Goal: Check status: Check status

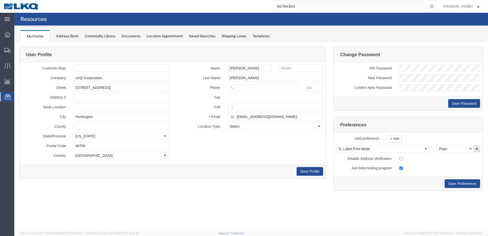
click at [4, 100] on div at bounding box center [7, 96] width 14 height 9
click at [5, 98] on icon at bounding box center [8, 96] width 6 height 5
click at [165, 37] on div "Location Appointment" at bounding box center [165, 35] width 36 height 5
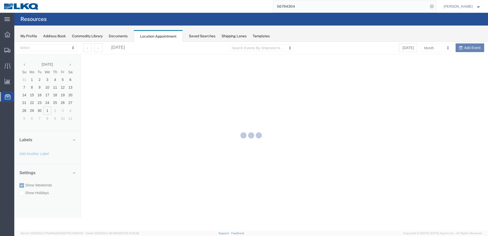
select select "28018"
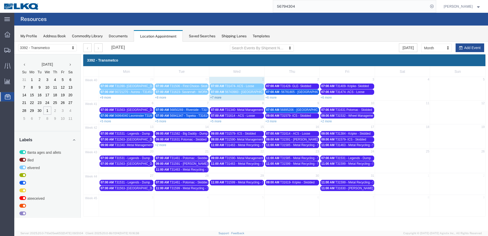
click at [218, 98] on link "+7 more" at bounding box center [215, 98] width 11 height 4
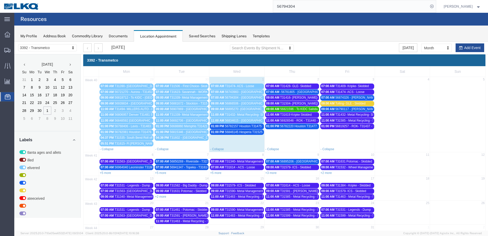
click at [239, 133] on span "56846145 Hesperia T31525 Skidded PYP HOLD" at bounding box center [258, 132] width 66 height 4
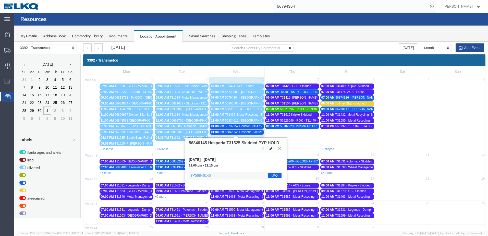
click at [272, 148] on icon at bounding box center [271, 149] width 3 height 4
select select "1"
select select "22"
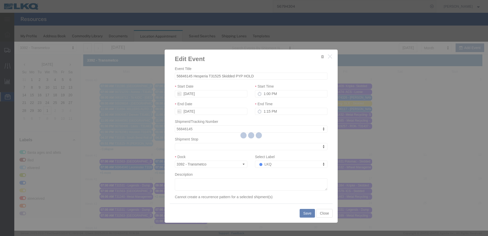
select select
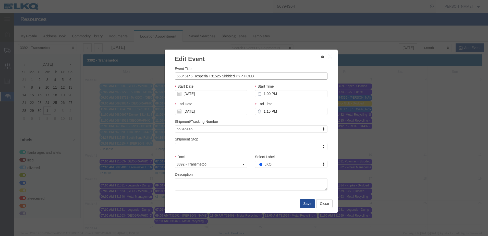
drag, startPoint x: 191, startPoint y: 75, endPoint x: 163, endPoint y: 75, distance: 28.1
click at [165, 75] on div "Edit Event Event Title 56846145 Hesperia T31525 Skidded PYP HOLD Start Date 10/…" at bounding box center [252, 131] width 174 height 164
click at [330, 54] on icon "button" at bounding box center [330, 56] width 4 height 4
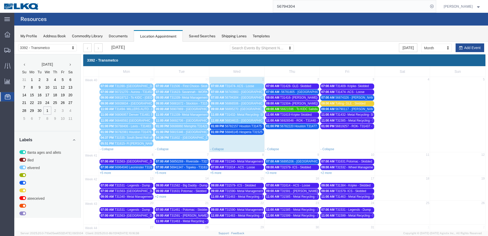
click at [391, 14] on agx-page-header "Resources" at bounding box center [251, 19] width 474 height 13
click at [387, 10] on input "56794304" at bounding box center [350, 6] width 155 height 12
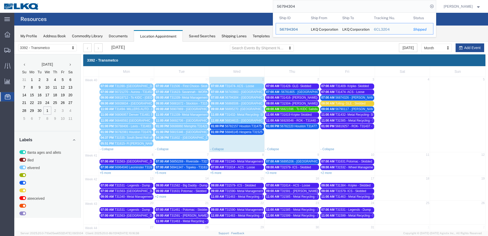
click at [387, 11] on input "56794304" at bounding box center [350, 6] width 155 height 12
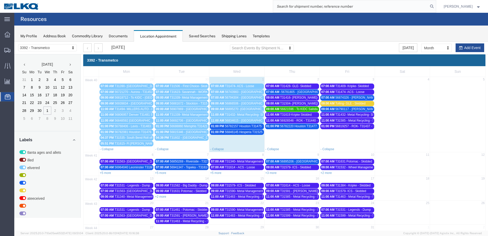
paste input "56846145"
type input "56846145"
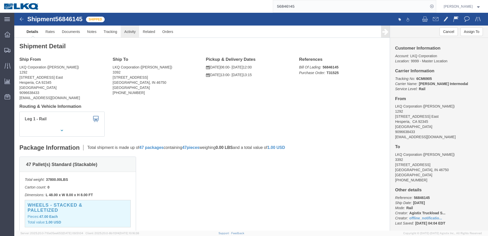
click link "Activity"
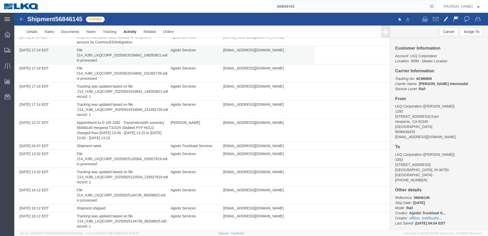
scroll to position [438, 0]
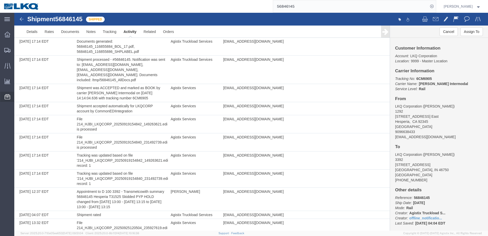
click at [6, 97] on icon at bounding box center [8, 96] width 6 height 5
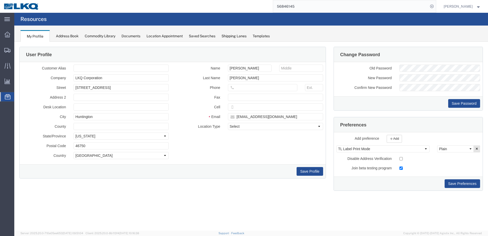
click at [170, 35] on div "Location Appointment" at bounding box center [165, 35] width 36 height 5
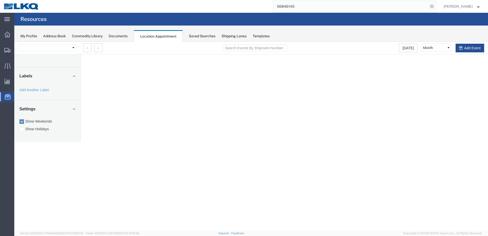
click at [202, 34] on div "Saved Searches" at bounding box center [202, 35] width 27 height 5
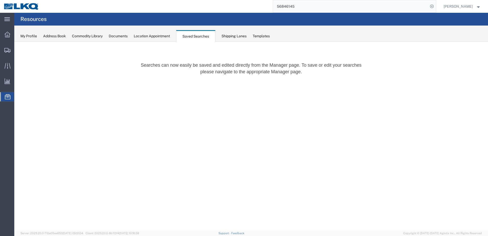
click at [156, 38] on div "Location Appointment" at bounding box center [152, 35] width 36 height 5
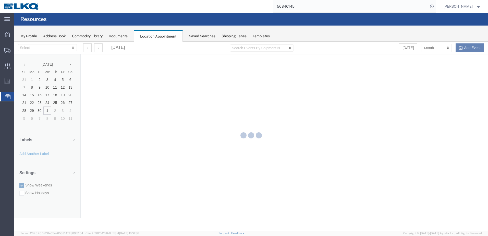
select select "28018"
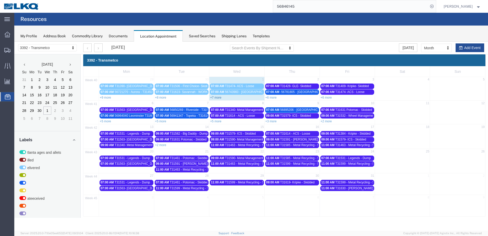
click at [220, 97] on link "+7 more" at bounding box center [215, 98] width 11 height 4
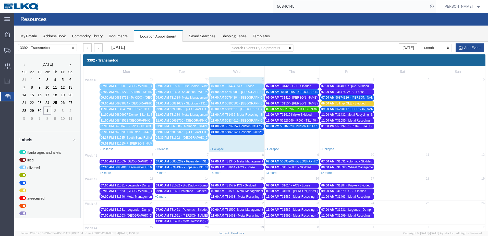
click at [242, 132] on span "56846145 Hesperia T31525 Skidded PYP HOLD" at bounding box center [258, 132] width 66 height 4
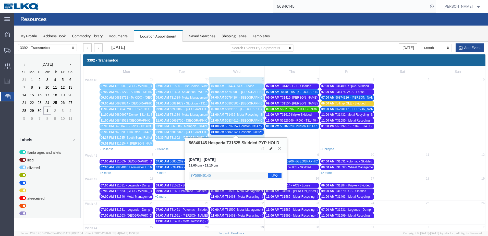
click at [318, 136] on td "01:00 PM 56782220 Houston T31477 Skidded **Work in per Chris**" at bounding box center [292, 134] width 55 height 23
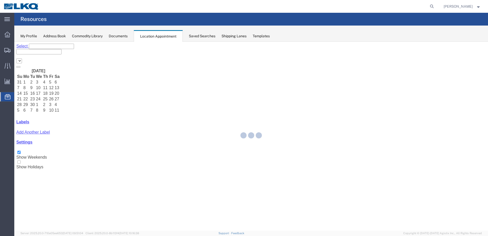
select select "28018"
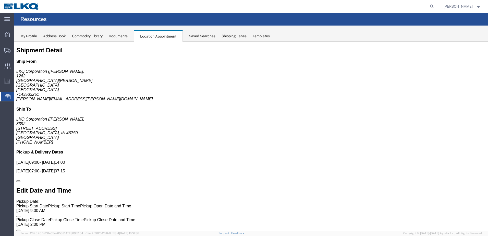
click at [151, 37] on div "Location Appointment" at bounding box center [158, 36] width 49 height 12
click at [8, 96] on icon at bounding box center [8, 96] width 6 height 5
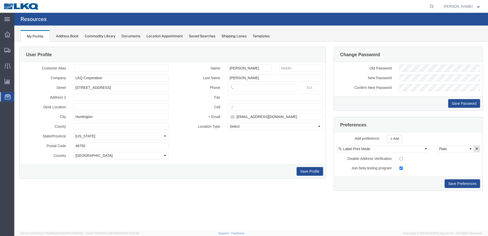
click at [162, 36] on div "Location Appointment" at bounding box center [165, 35] width 36 height 5
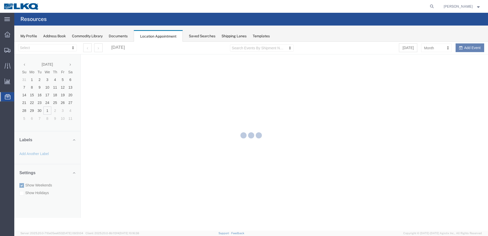
select select "28018"
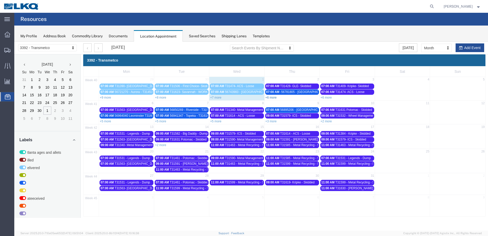
click at [275, 98] on link "+6 more" at bounding box center [271, 98] width 11 height 4
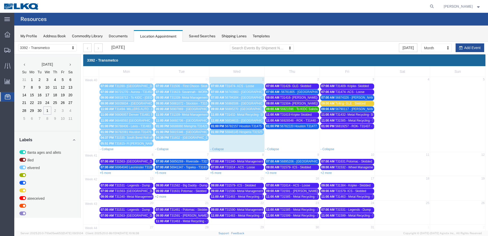
click at [296, 126] on span "56782220 Houston T31477 Skidded **Work in per [PERSON_NAME]**" at bounding box center [328, 126] width 96 height 4
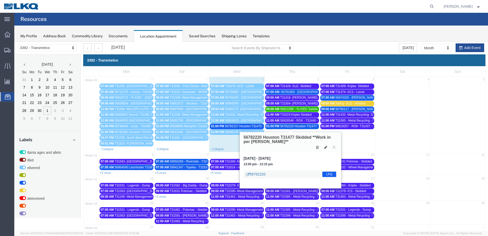
click at [260, 173] on link "56782220" at bounding box center [255, 174] width 19 height 5
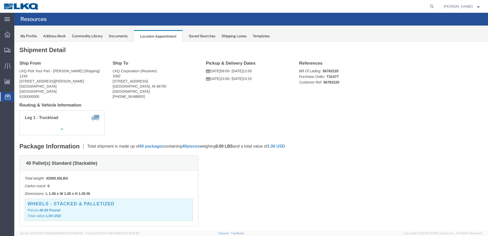
click at [7, 94] on svg-icon at bounding box center [8, 96] width 6 height 5
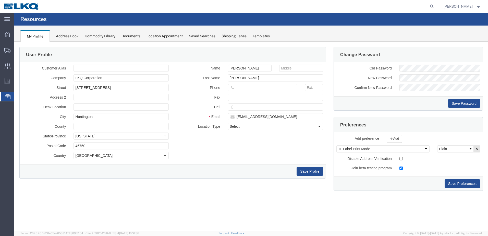
click at [155, 37] on div "Location Appointment" at bounding box center [165, 35] width 36 height 5
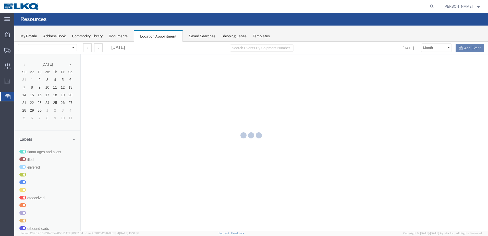
select select "28018"
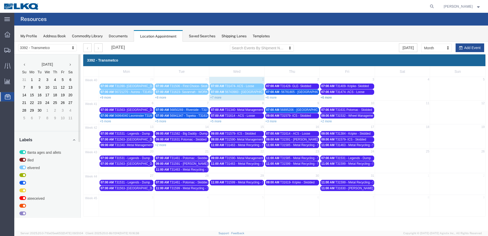
click at [327, 97] on link "+6 more" at bounding box center [326, 98] width 11 height 4
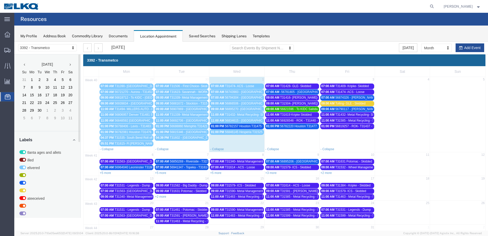
click at [368, 98] on span "56874326 - [PERSON_NAME] - T31553 - Palletized" at bounding box center [371, 98] width 70 height 4
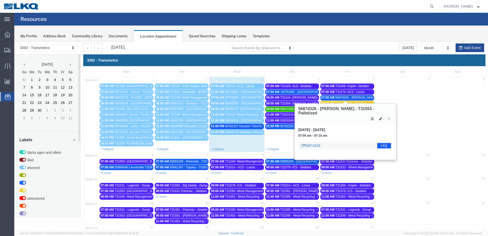
click at [309, 143] on link "56874326" at bounding box center [310, 145] width 19 height 5
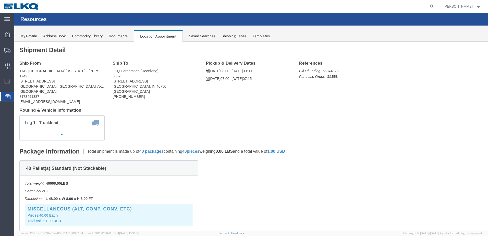
click at [153, 39] on div "Location Appointment" at bounding box center [158, 36] width 49 height 12
click at [161, 37] on div "Location Appointment" at bounding box center [158, 36] width 49 height 12
click at [8, 97] on icon at bounding box center [8, 96] width 6 height 5
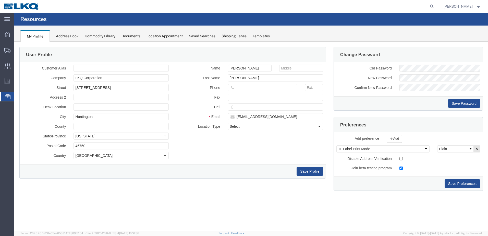
click at [158, 35] on div "Location Appointment" at bounding box center [165, 35] width 36 height 5
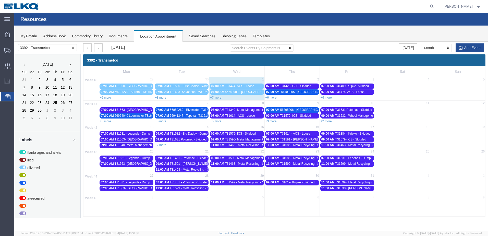
click at [329, 96] on link "+6 more" at bounding box center [326, 98] width 11 height 4
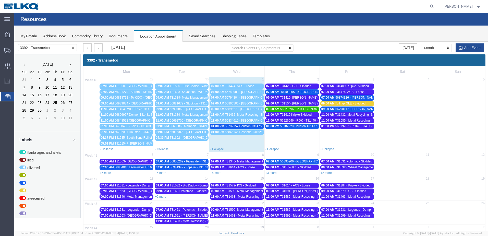
click at [352, 110] on span "56790117 - [PERSON_NAME] - T31502 - Palletized" at bounding box center [371, 109] width 70 height 4
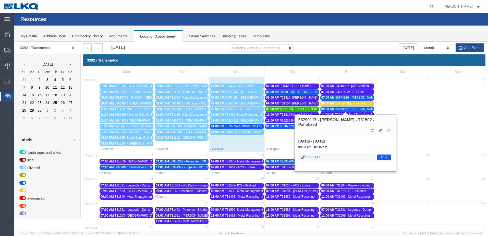
click at [314, 155] on link "56790117" at bounding box center [310, 157] width 19 height 5
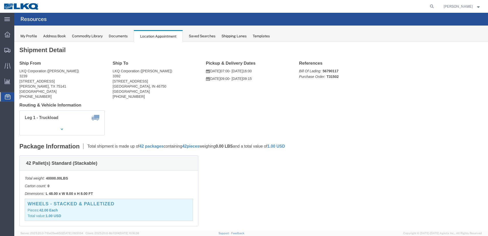
click at [165, 39] on div "Location Appointment" at bounding box center [158, 36] width 49 height 12
click at [156, 35] on div "Location Appointment" at bounding box center [158, 36] width 49 height 12
click at [7, 97] on icon at bounding box center [8, 96] width 6 height 5
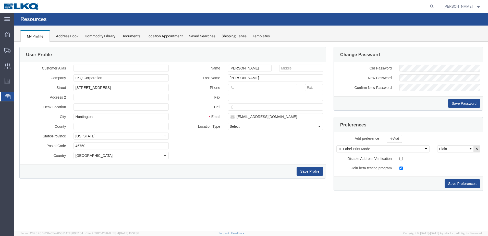
click at [163, 34] on div "Location Appointment" at bounding box center [165, 35] width 36 height 5
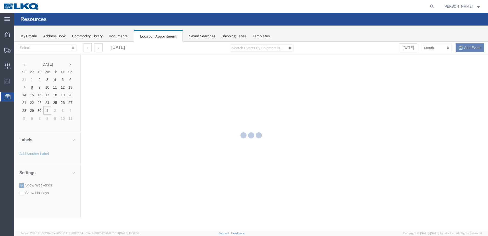
select select "28018"
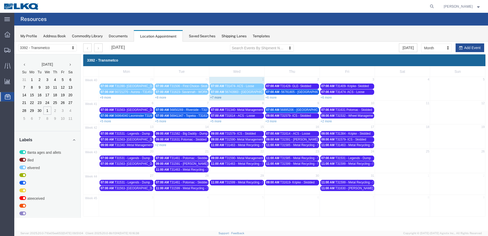
click at [219, 98] on link "+7 more" at bounding box center [215, 98] width 11 height 4
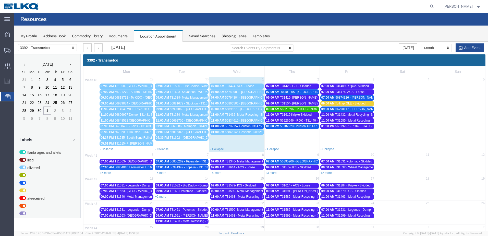
click at [233, 132] on span "56846145 Hesperia T31525 Skidded PYP HOLD" at bounding box center [258, 132] width 66 height 4
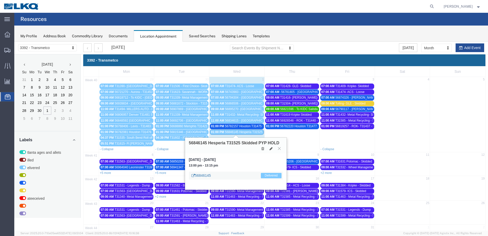
click at [208, 175] on link "56846145" at bounding box center [201, 175] width 19 height 5
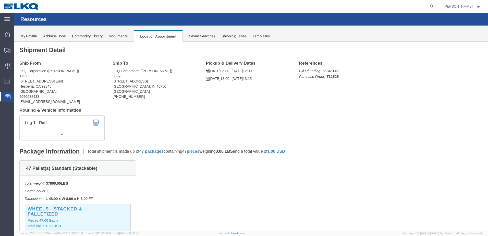
click at [211, 37] on div "Saved Searches" at bounding box center [202, 35] width 27 height 5
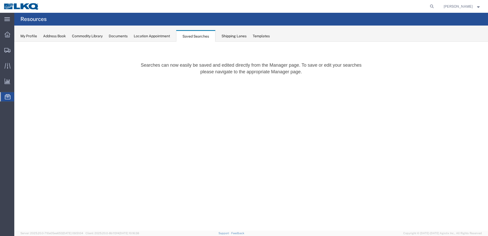
click at [158, 34] on div "Location Appointment" at bounding box center [152, 35] width 36 height 5
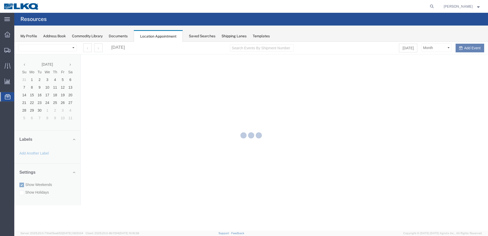
select select "28018"
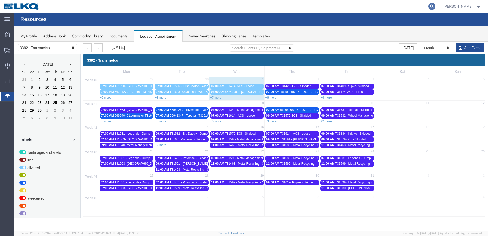
click at [436, 8] on icon at bounding box center [432, 6] width 7 height 7
click at [388, 6] on input "search" at bounding box center [350, 6] width 155 height 12
paste input "56846145"
type input "56846145"
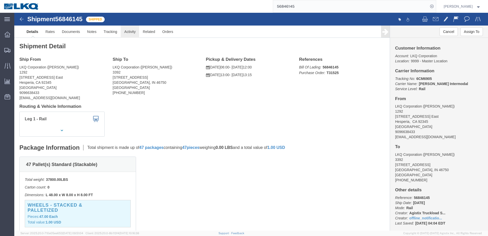
click link "Activity"
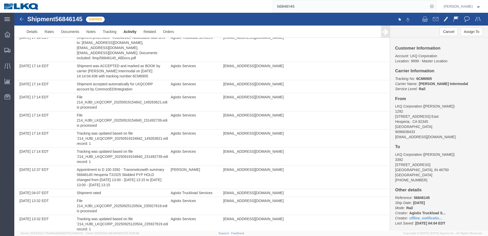
scroll to position [281, 0]
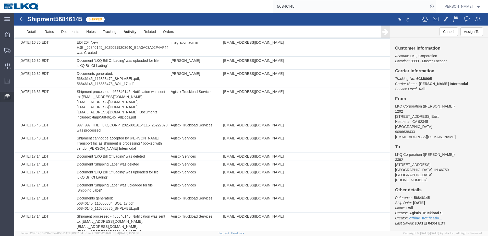
click at [6, 98] on icon at bounding box center [8, 96] width 6 height 5
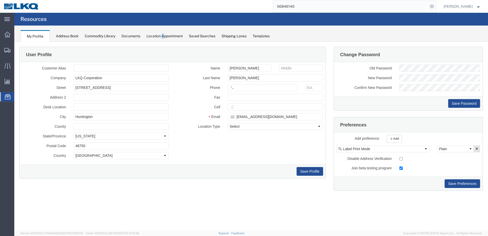
click at [165, 36] on div "Location Appointment" at bounding box center [165, 35] width 36 height 5
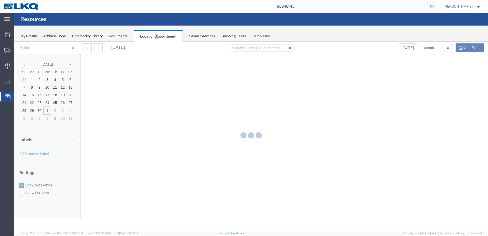
select select "28018"
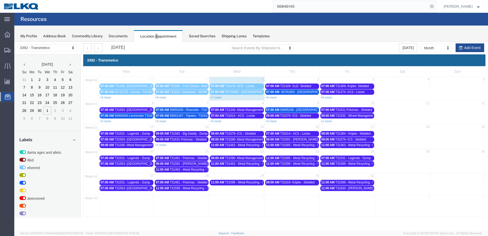
drag, startPoint x: 218, startPoint y: 121, endPoint x: 243, endPoint y: 130, distance: 26.8
click at [218, 121] on link "+5 more" at bounding box center [215, 122] width 11 height 4
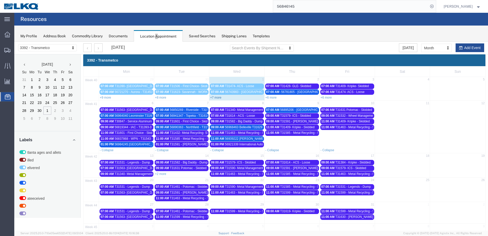
click at [214, 97] on link "+7 more" at bounding box center [215, 98] width 11 height 4
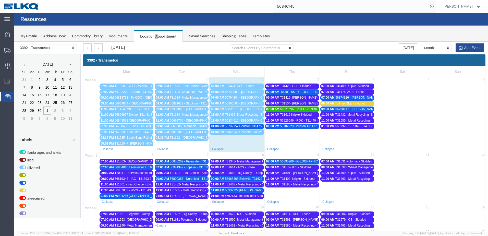
click at [243, 126] on span "56782157 Houston T31475 Skidded **Work in per [PERSON_NAME]**" at bounding box center [273, 126] width 96 height 4
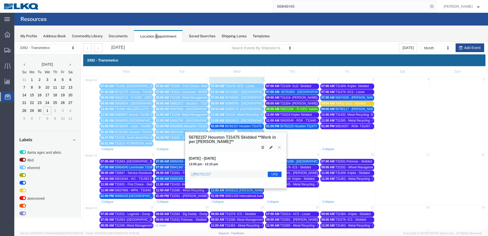
click at [280, 147] on icon at bounding box center [279, 147] width 3 height 3
